Goal: Information Seeking & Learning: Learn about a topic

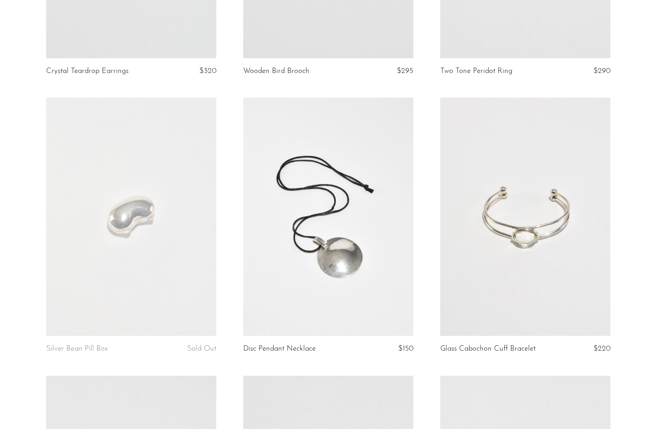
scroll to position [267, 0]
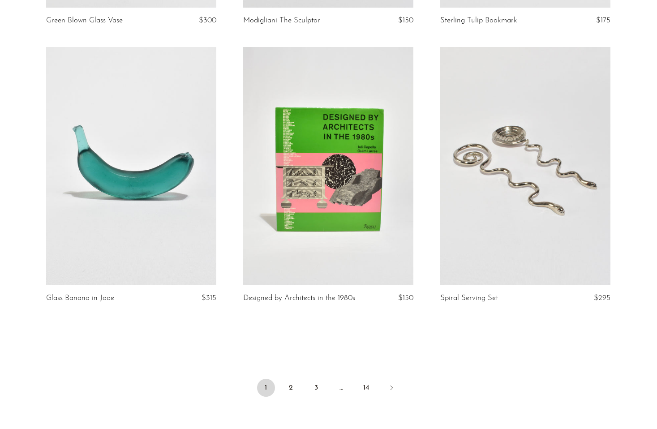
scroll to position [3103, 0]
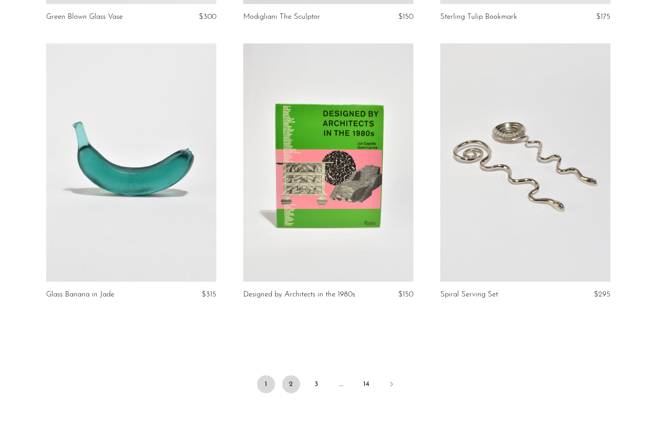
click at [290, 385] on link "2" at bounding box center [291, 384] width 18 height 18
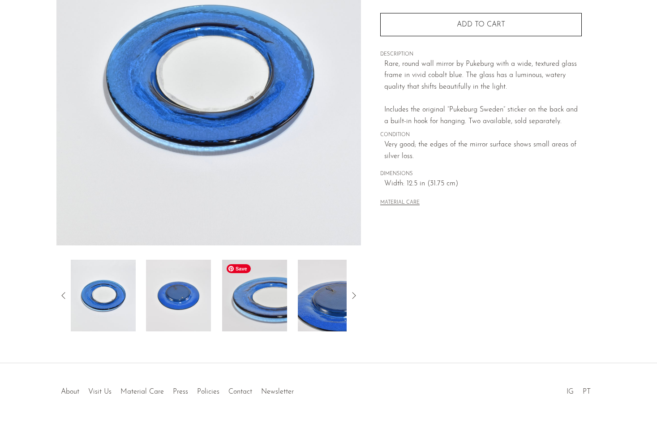
scroll to position [142, 0]
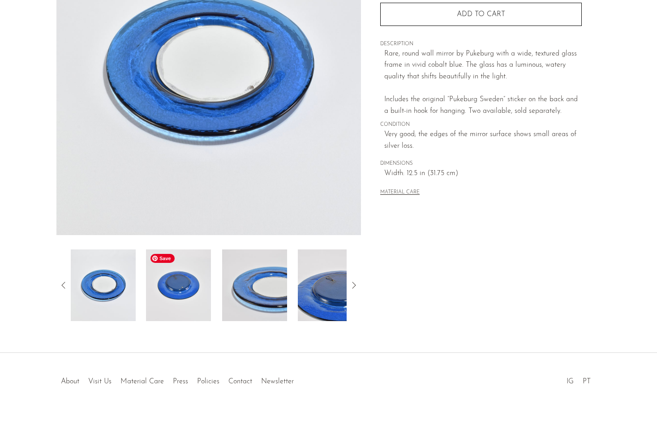
click at [190, 297] on img at bounding box center [178, 285] width 65 height 72
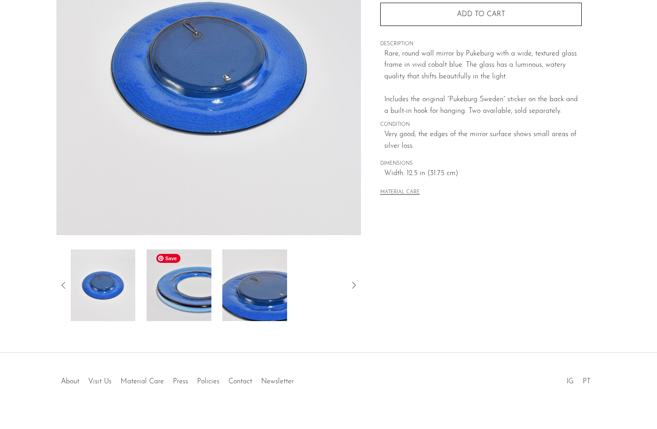
click at [192, 304] on img at bounding box center [178, 285] width 65 height 72
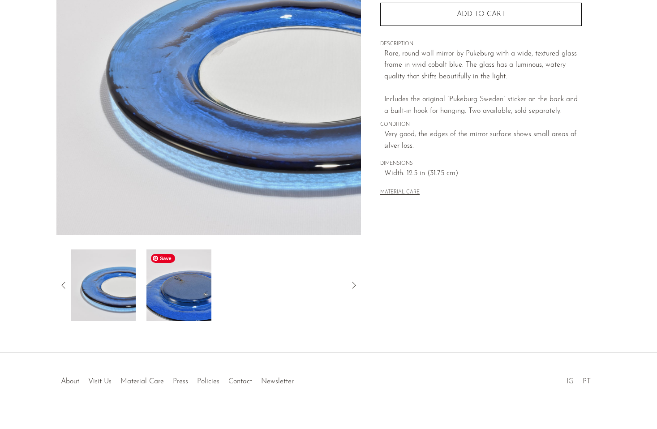
click at [192, 304] on img at bounding box center [178, 285] width 65 height 72
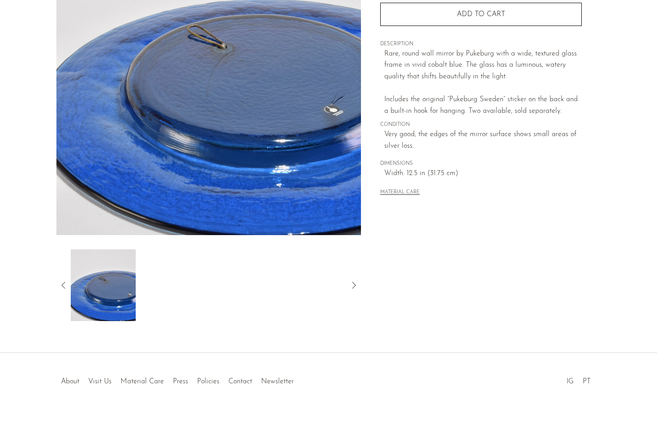
click at [64, 287] on icon at bounding box center [63, 285] width 11 height 11
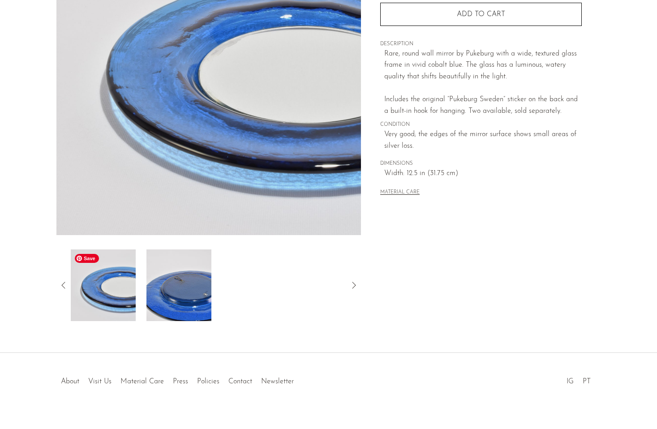
click at [115, 297] on img at bounding box center [102, 285] width 65 height 72
click at [62, 284] on icon at bounding box center [63, 285] width 11 height 11
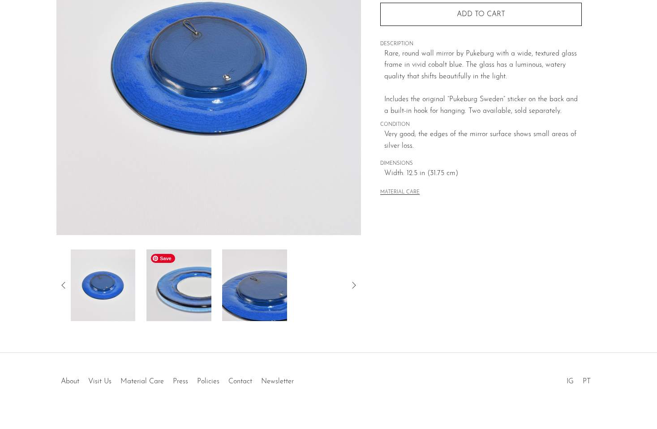
click at [166, 290] on img at bounding box center [178, 285] width 65 height 72
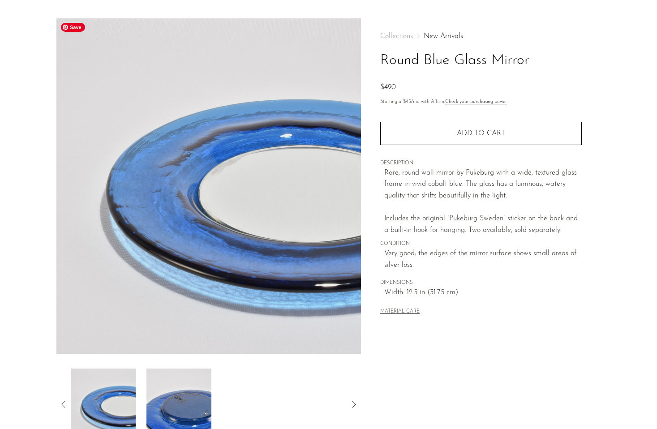
scroll to position [0, 0]
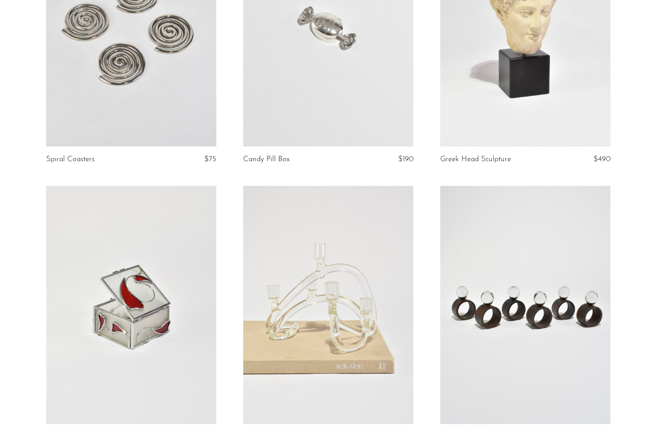
scroll to position [1097, 0]
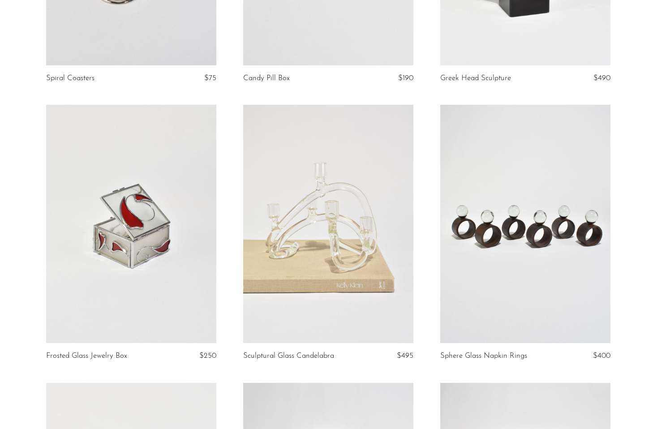
click at [492, 251] on link at bounding box center [525, 224] width 170 height 238
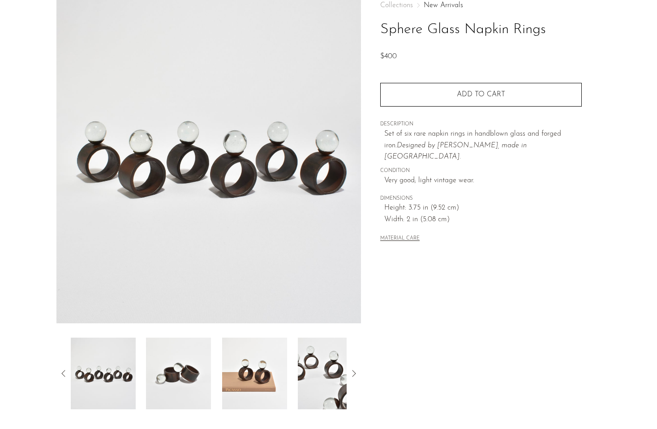
scroll to position [92, 0]
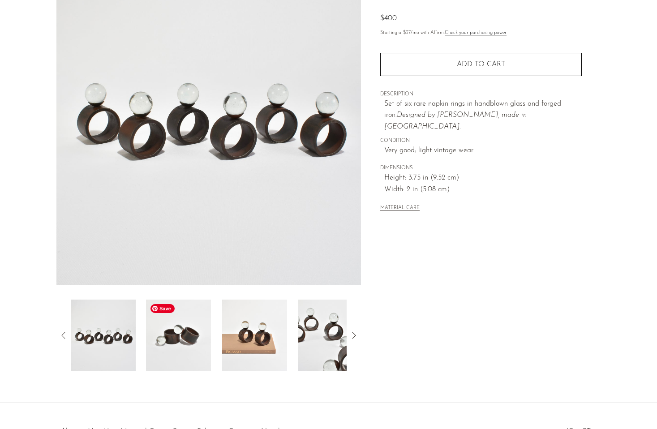
click at [189, 334] on img at bounding box center [178, 335] width 65 height 72
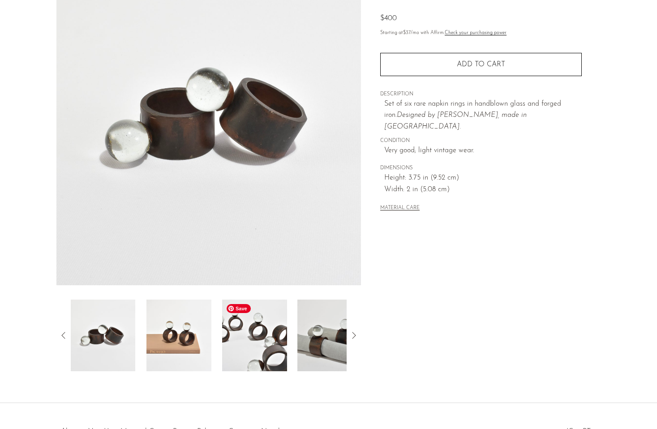
click at [250, 345] on img at bounding box center [254, 335] width 65 height 72
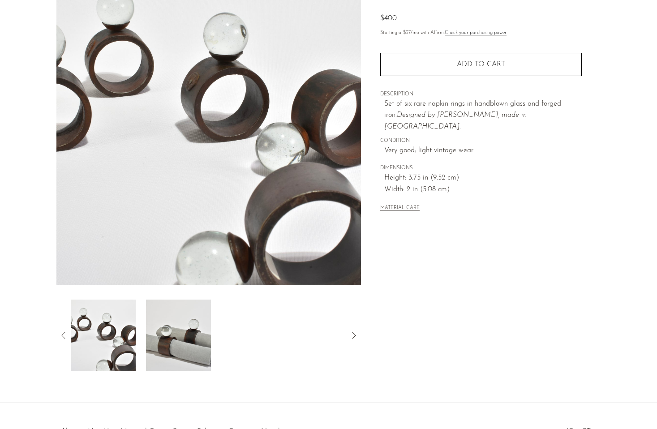
click at [67, 332] on icon at bounding box center [63, 335] width 11 height 11
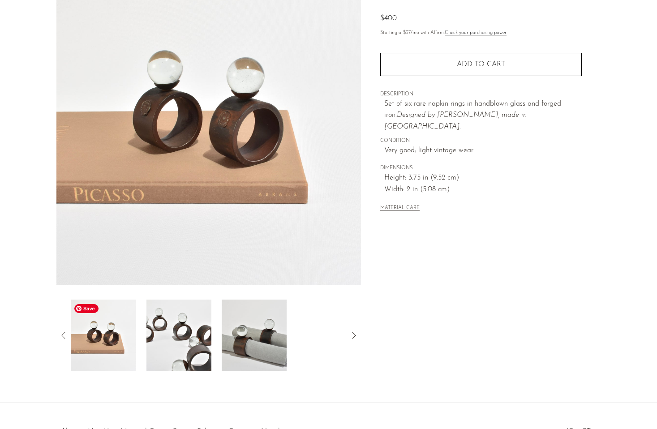
click at [131, 332] on img at bounding box center [102, 335] width 65 height 72
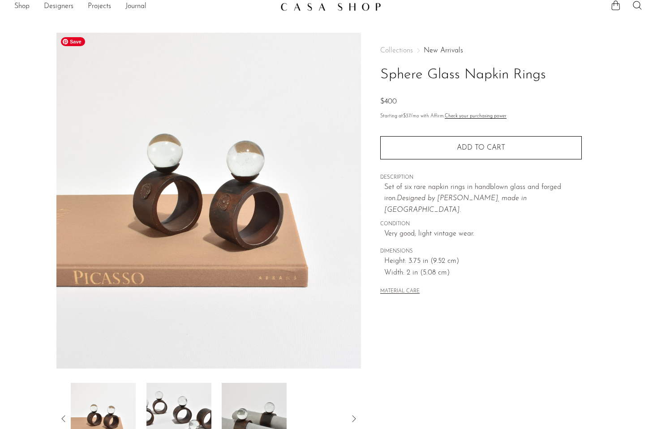
scroll to position [0, 0]
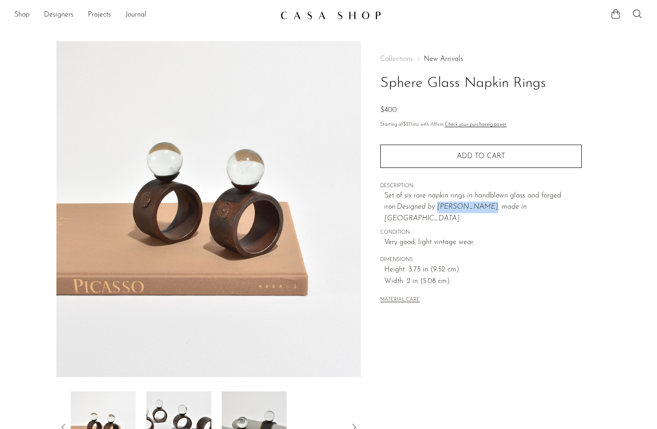
drag, startPoint x: 423, startPoint y: 205, endPoint x: 466, endPoint y: 205, distance: 42.1
click at [466, 205] on em "Designed by Jan Barboglio, made in Mexico." at bounding box center [455, 212] width 142 height 19
copy em "Jan Barboglio"
